Goal: Transaction & Acquisition: Subscribe to service/newsletter

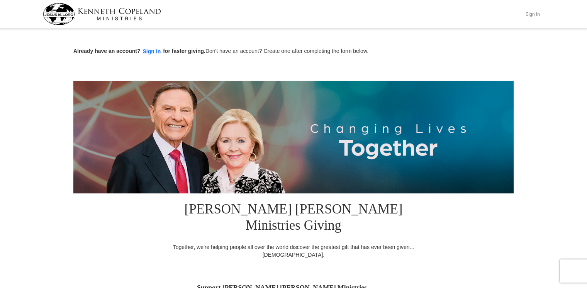
click at [528, 12] on button "Sign In" at bounding box center [532, 14] width 23 height 12
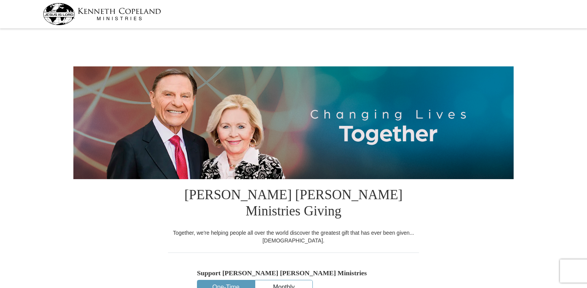
select select "[GEOGRAPHIC_DATA]"
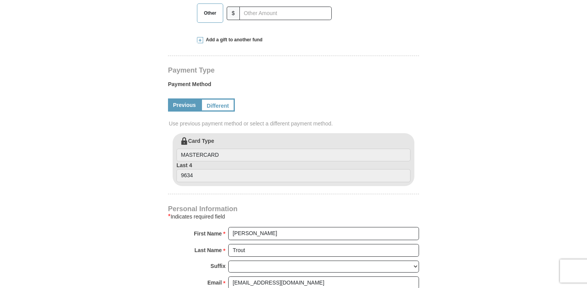
scroll to position [348, 0]
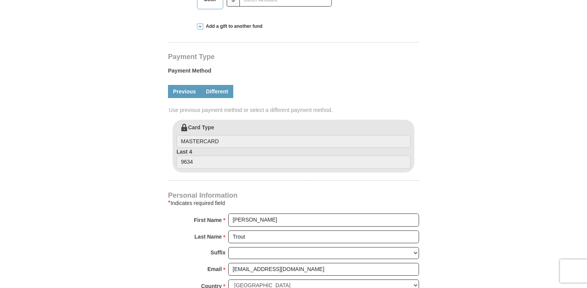
click at [223, 85] on link "Different" at bounding box center [217, 91] width 32 height 13
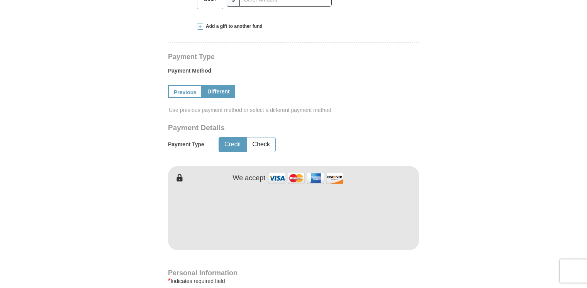
click at [360, 155] on div at bounding box center [266, 158] width 197 height 6
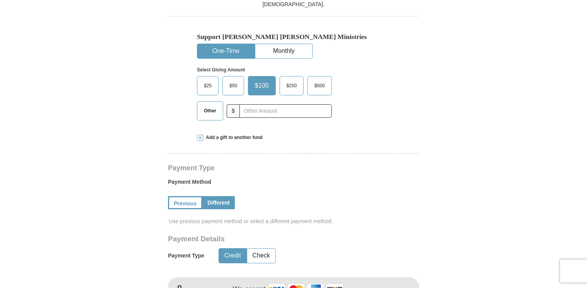
scroll to position [232, 0]
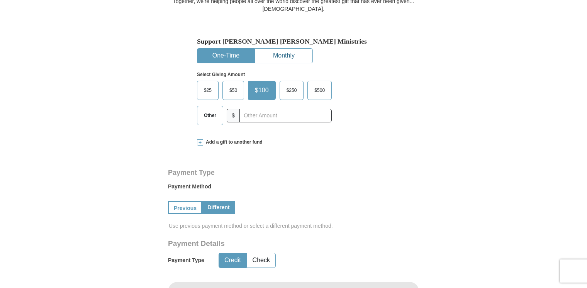
click at [290, 49] on button "Monthly" at bounding box center [283, 56] width 57 height 14
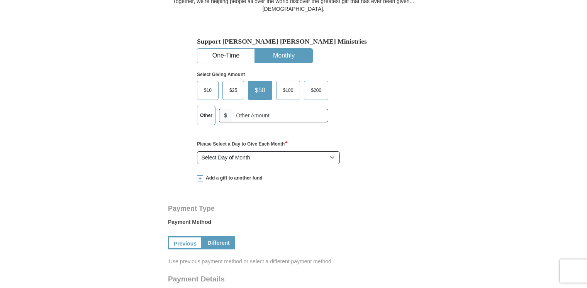
click at [233, 85] on span "$25" at bounding box center [233, 91] width 15 height 12
click at [0, 0] on input "$25" at bounding box center [0, 0] width 0 height 0
click at [332, 151] on select "Select Day of Month 1 2 3 4 5 6 7 8 9 10 11 12 13 14 15 16 17 18 19 20 21 22 23…" at bounding box center [268, 157] width 143 height 13
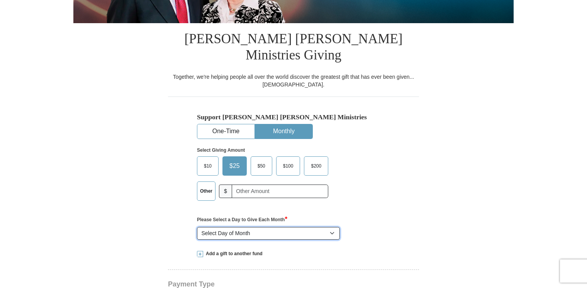
scroll to position [155, 0]
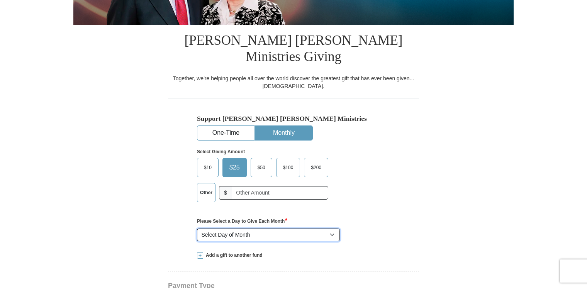
click at [332, 229] on select "Select Day of Month 1 2 3 4 5 6 7 8 9 10 11 12 13 14 15 16 17 18 19 20 21 22 23…" at bounding box center [268, 235] width 143 height 13
select select "1"
click at [197, 229] on select "Select Day of Month 1 2 3 4 5 6 7 8 9 10 11 12 13 14 15 16 17 18 19 20 21 22 23…" at bounding box center [268, 235] width 143 height 13
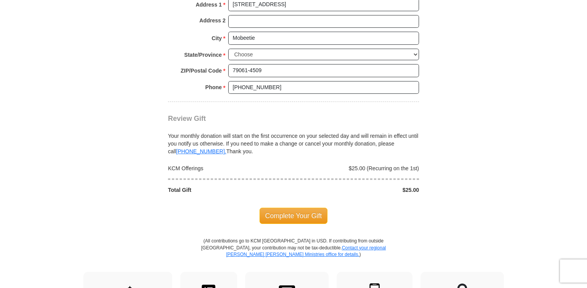
scroll to position [773, 0]
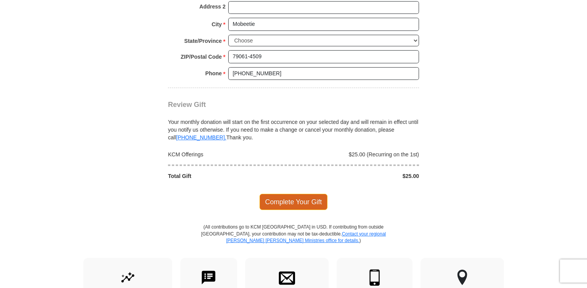
click at [293, 194] on span "Complete Your Gift" at bounding box center [294, 202] width 68 height 16
